Goal: Understand process/instructions: Learn how to perform a task or action

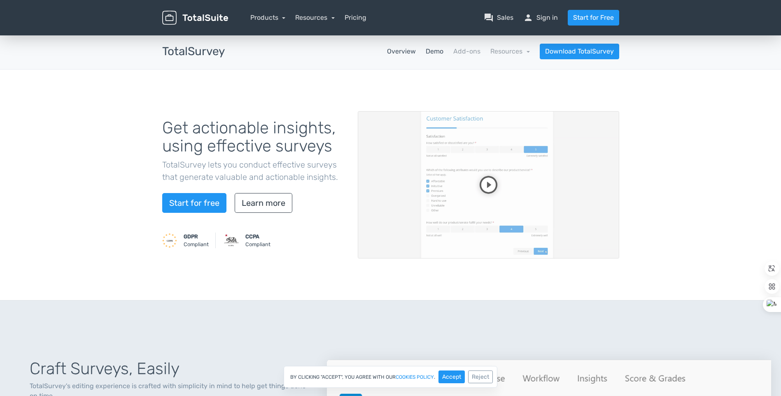
click at [436, 53] on link "Demo" at bounding box center [435, 52] width 18 height 10
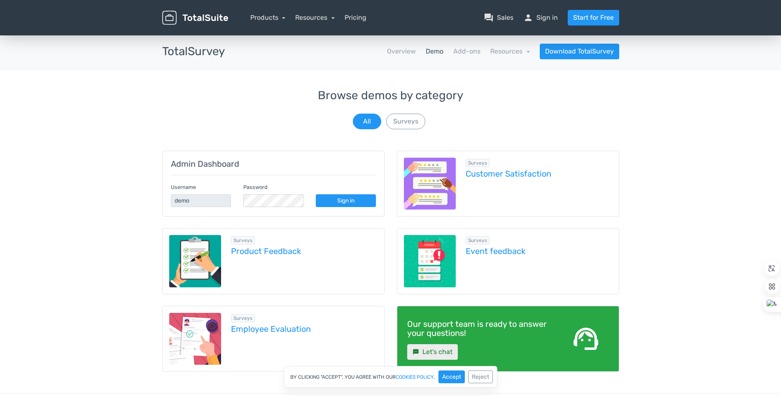
scroll to position [128, 0]
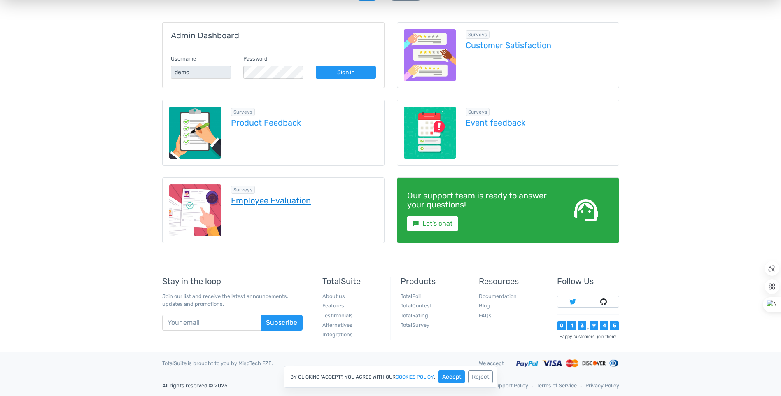
click at [282, 204] on link "Employee Evaluation" at bounding box center [304, 200] width 147 height 9
